Goal: Navigation & Orientation: Find specific page/section

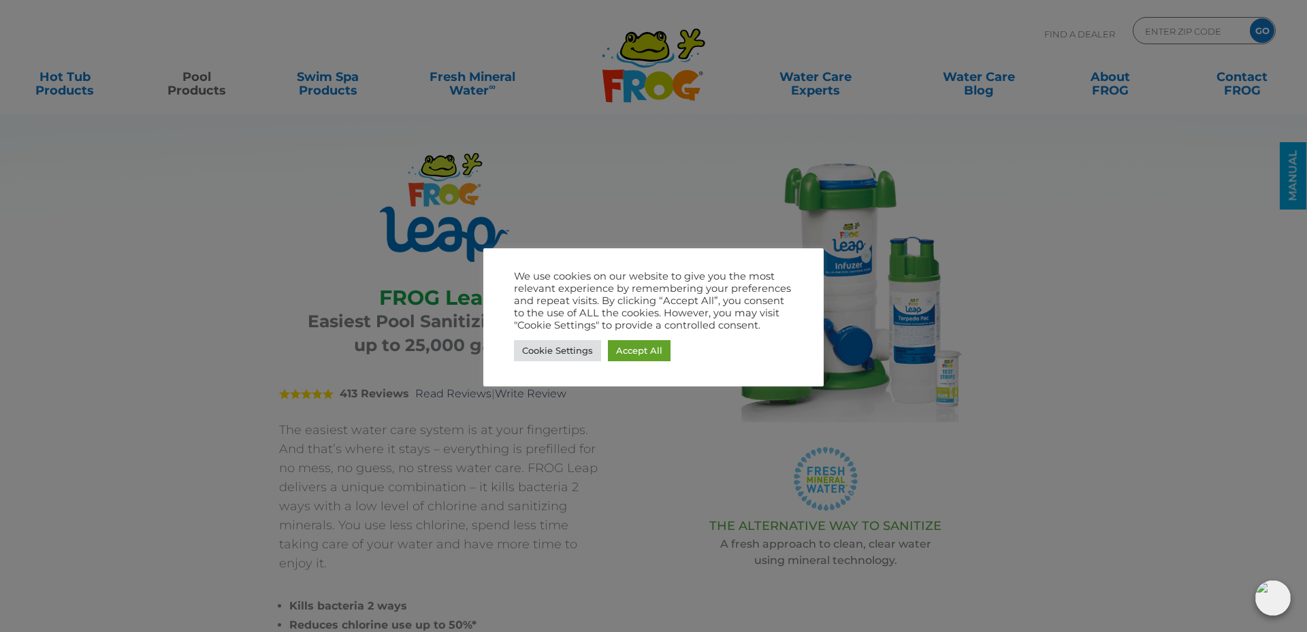
drag, startPoint x: 670, startPoint y: 353, endPoint x: 655, endPoint y: 351, distance: 15.2
click at [670, 353] on div "Cookie Settings Accept All" at bounding box center [653, 351] width 279 height 28
click at [635, 342] on link "Accept All" at bounding box center [639, 350] width 63 height 21
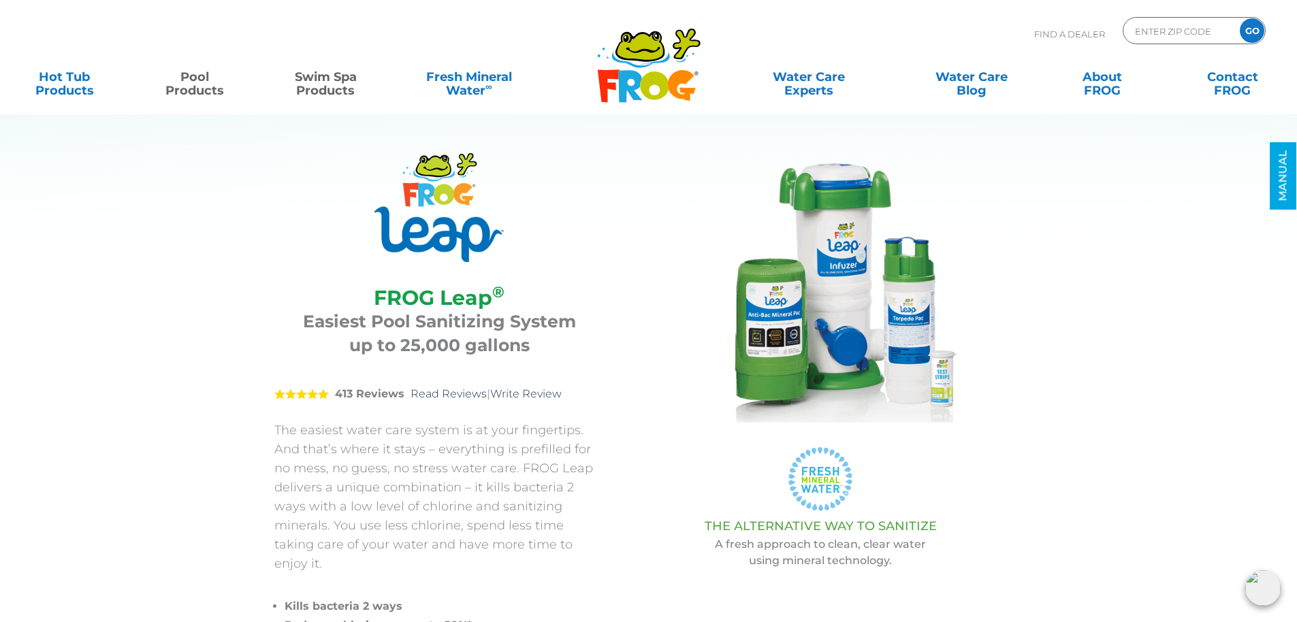
click at [326, 91] on link "Swim Spa Products" at bounding box center [325, 76] width 101 height 27
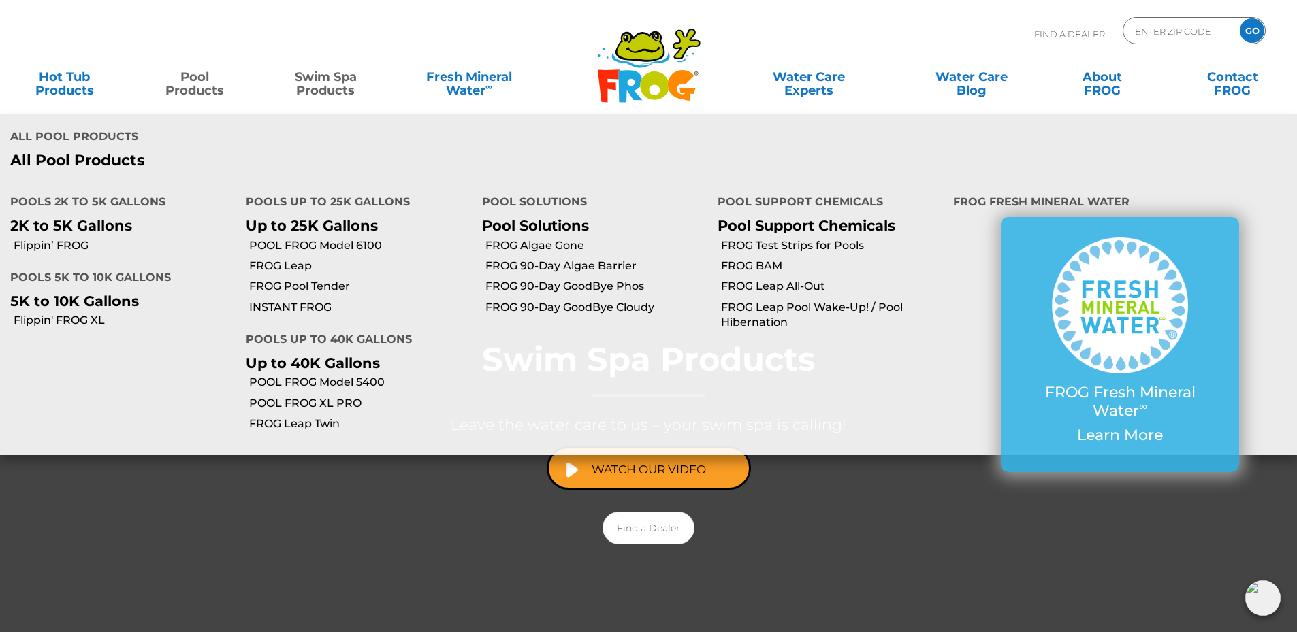
click at [181, 85] on link "Pool Products" at bounding box center [194, 76] width 101 height 27
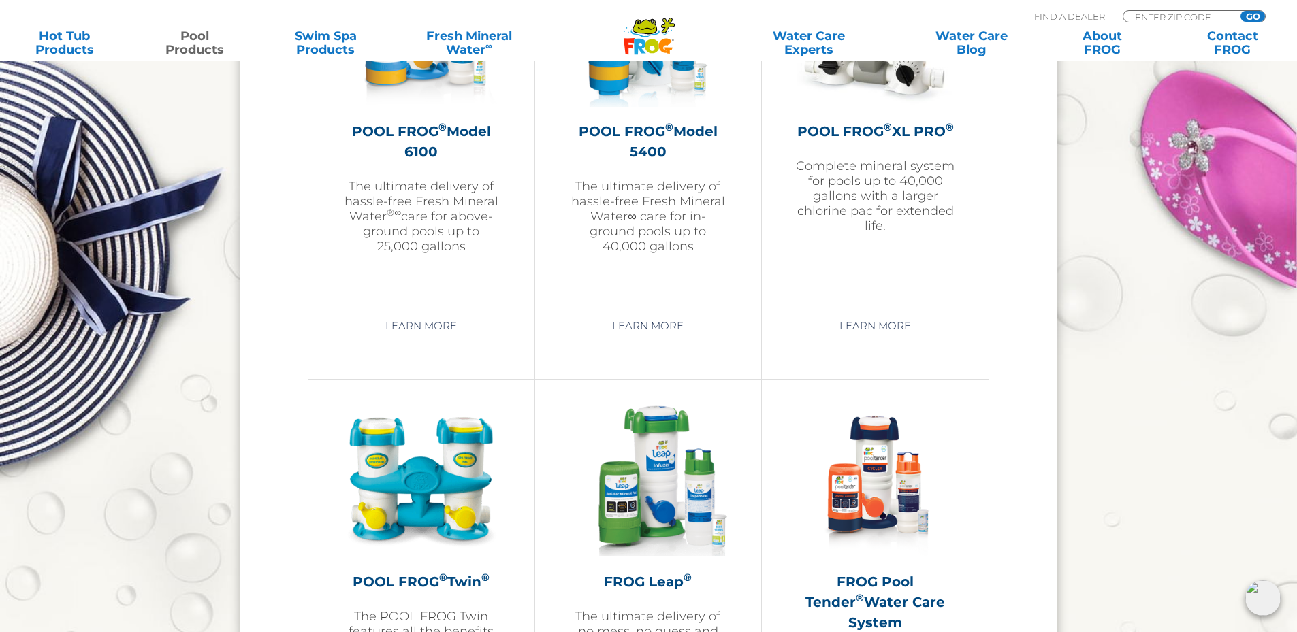
scroll to position [2382, 0]
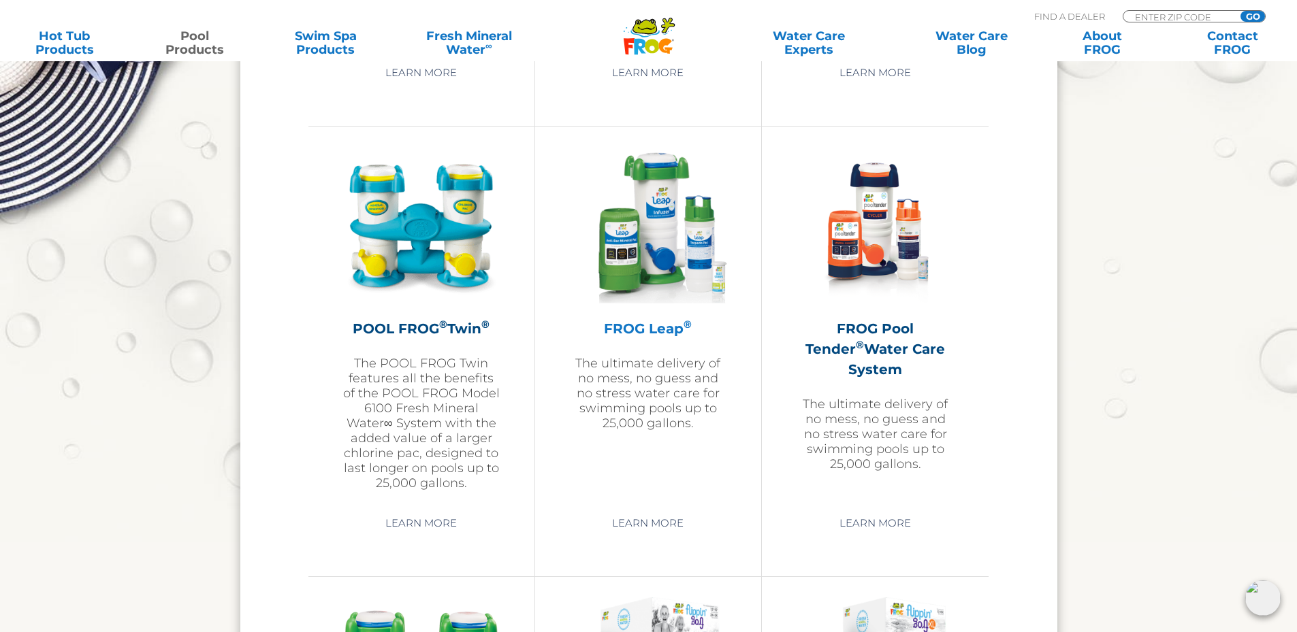
click at [638, 328] on h2 "FROG Leap ®" at bounding box center [648, 329] width 158 height 20
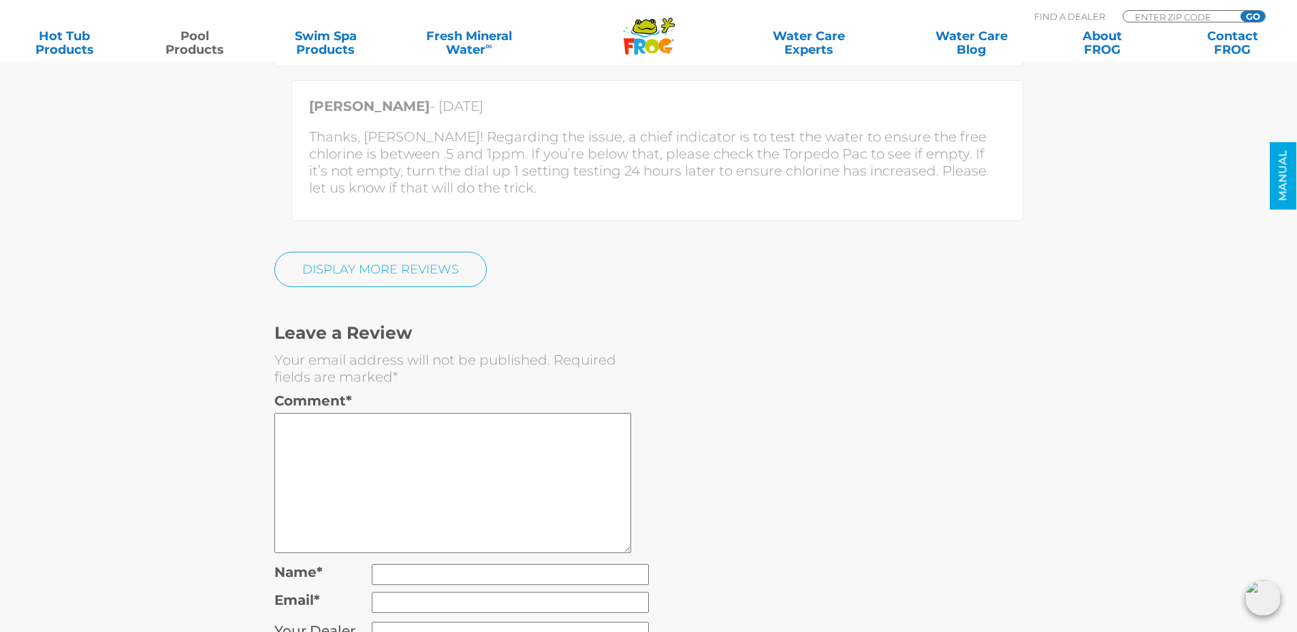
scroll to position [4016, 0]
